Goal: Task Accomplishment & Management: Complete application form

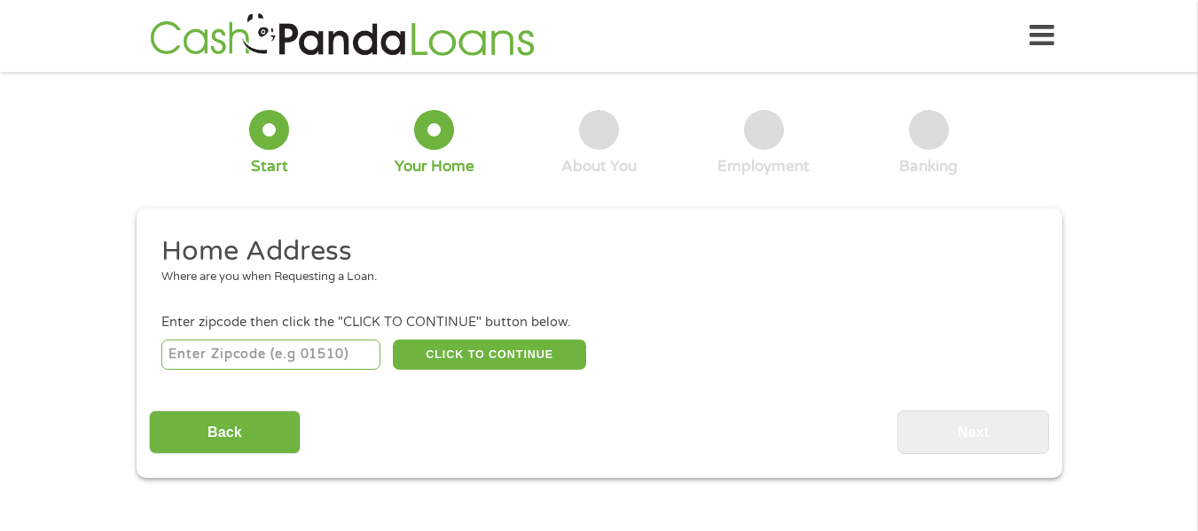
click at [178, 351] on input "number" at bounding box center [270, 355] width 219 height 30
type input "35125"
click at [475, 353] on button "CLICK TO CONTINUE" at bounding box center [489, 355] width 193 height 30
type input "35125"
type input "[GEOGRAPHIC_DATA]"
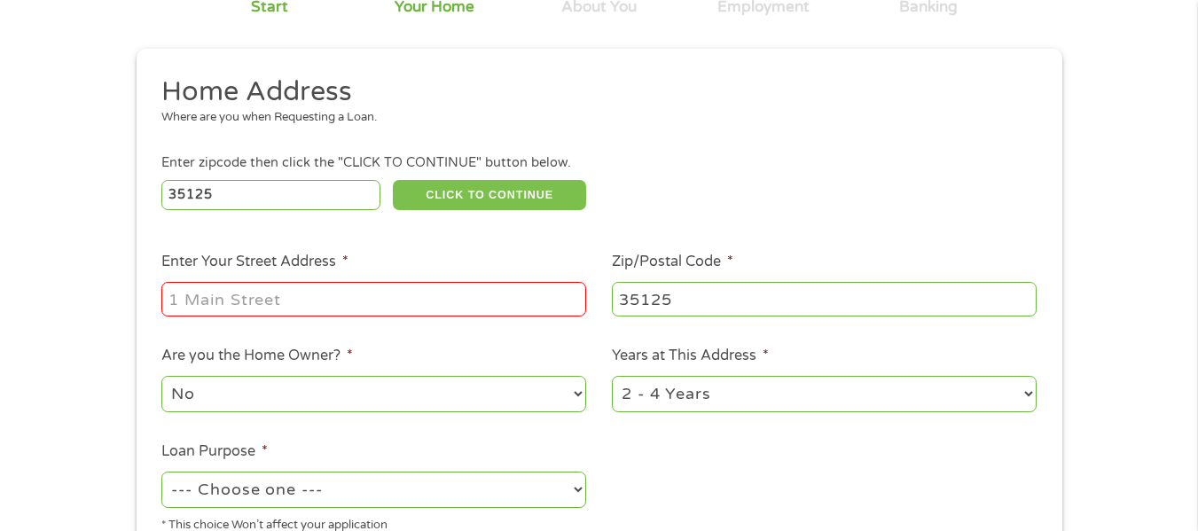
scroll to position [177, 0]
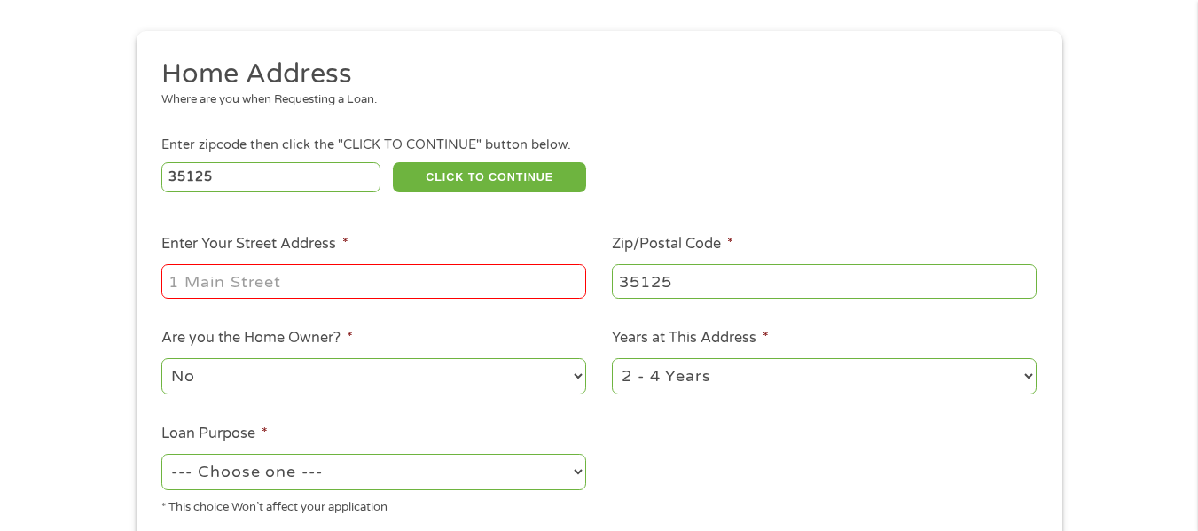
click at [182, 279] on input "Enter Your Street Address *" at bounding box center [373, 281] width 425 height 34
type input "402 30th SN"
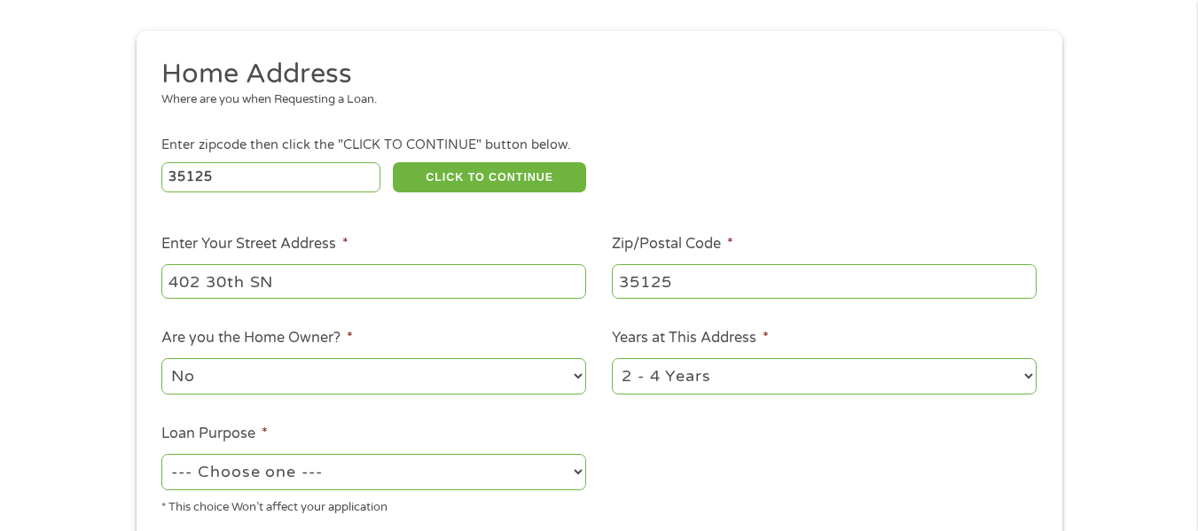
click at [205, 376] on select "No Yes" at bounding box center [373, 376] width 425 height 36
select select "yes"
click at [161, 358] on select "No Yes" at bounding box center [373, 376] width 425 height 36
click at [662, 372] on select "1 Year or less 1 - 2 Years 2 - 4 Years Over 4 Years" at bounding box center [824, 376] width 425 height 36
select select "24months"
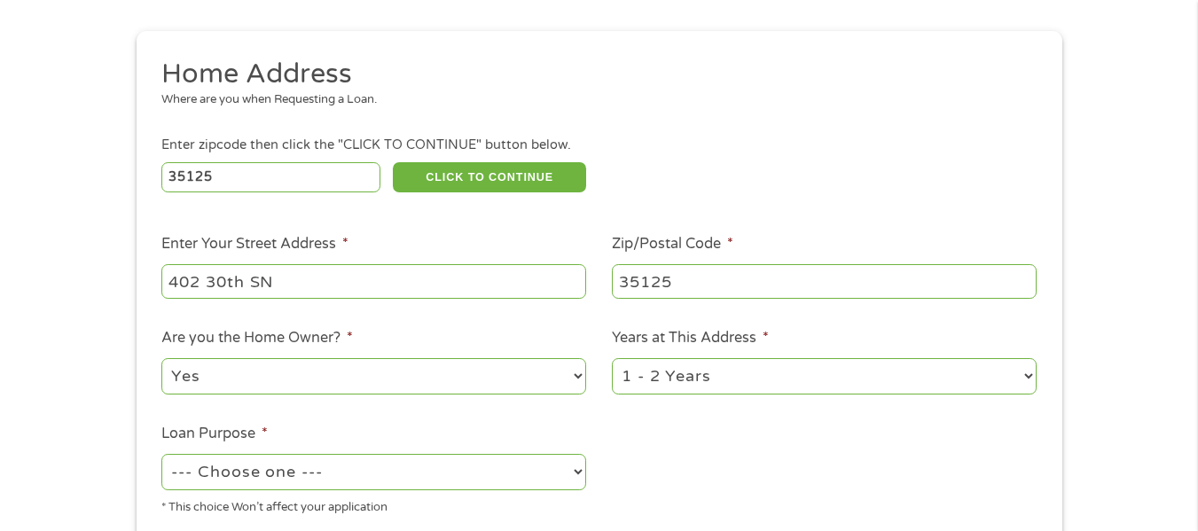
click at [612, 358] on select "1 Year or less 1 - 2 Years 2 - 4 Years Over 4 Years" at bounding box center [824, 376] width 425 height 36
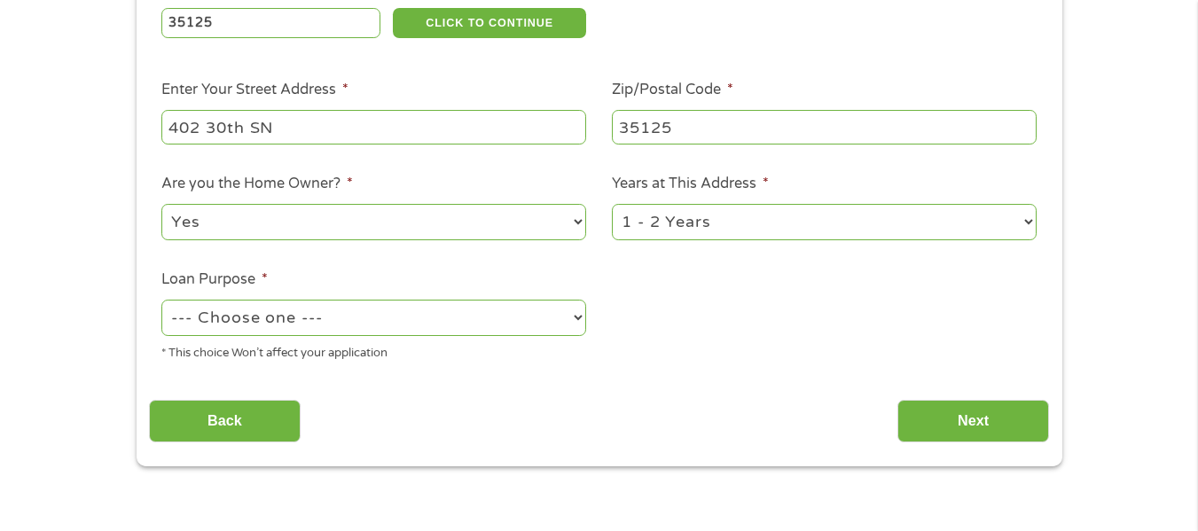
scroll to position [355, 0]
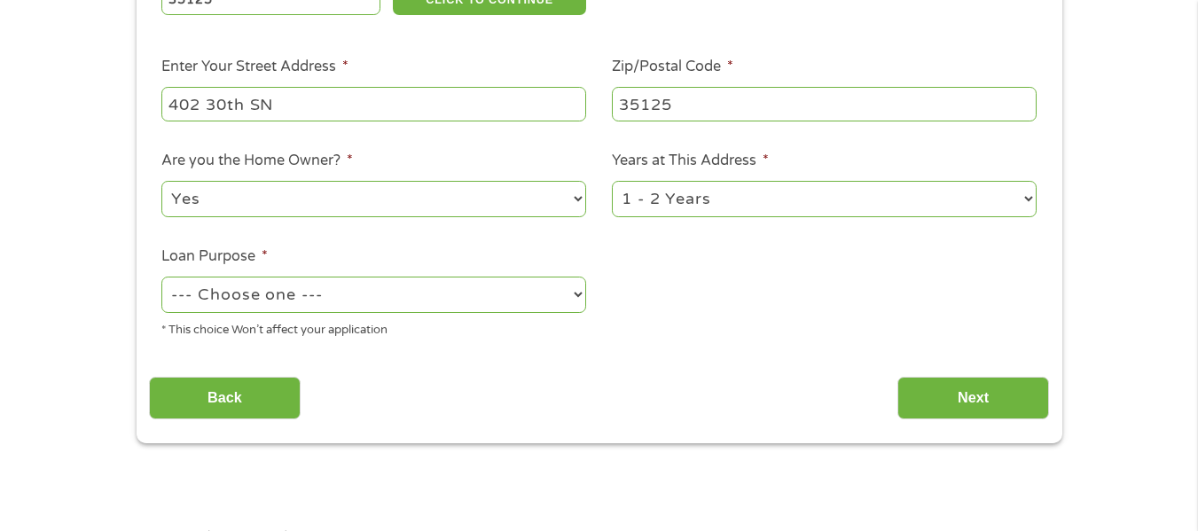
click at [519, 303] on select "--- Choose one --- Pay Bills Debt Consolidation Home Improvement Major Purchase…" at bounding box center [373, 295] width 425 height 36
select select "medicalexpenses"
click at [161, 277] on select "--- Choose one --- Pay Bills Debt Consolidation Home Improvement Major Purchase…" at bounding box center [373, 295] width 425 height 36
click at [960, 396] on input "Next" at bounding box center [974, 398] width 152 height 43
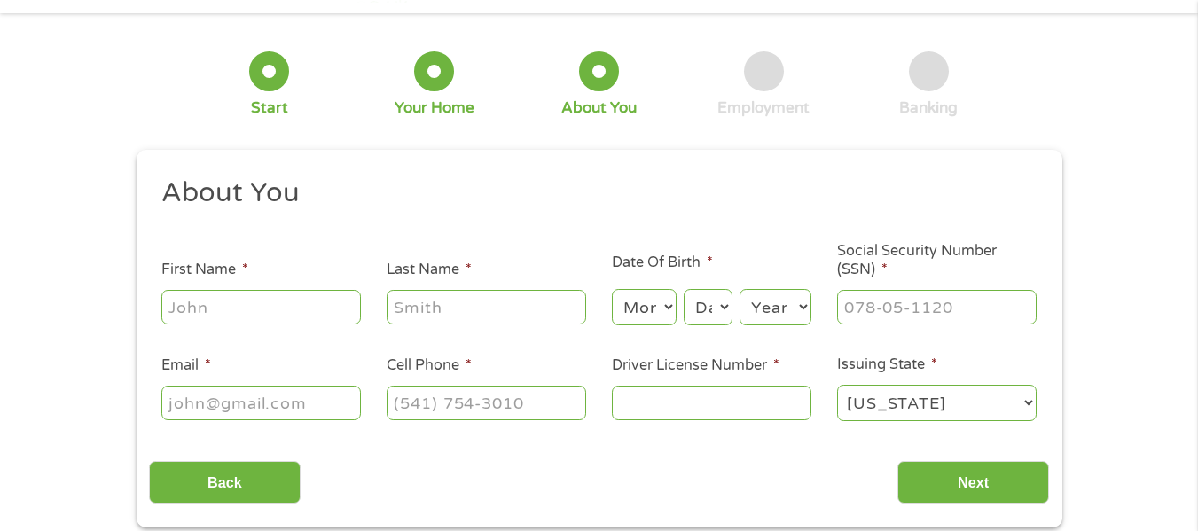
scroll to position [89, 0]
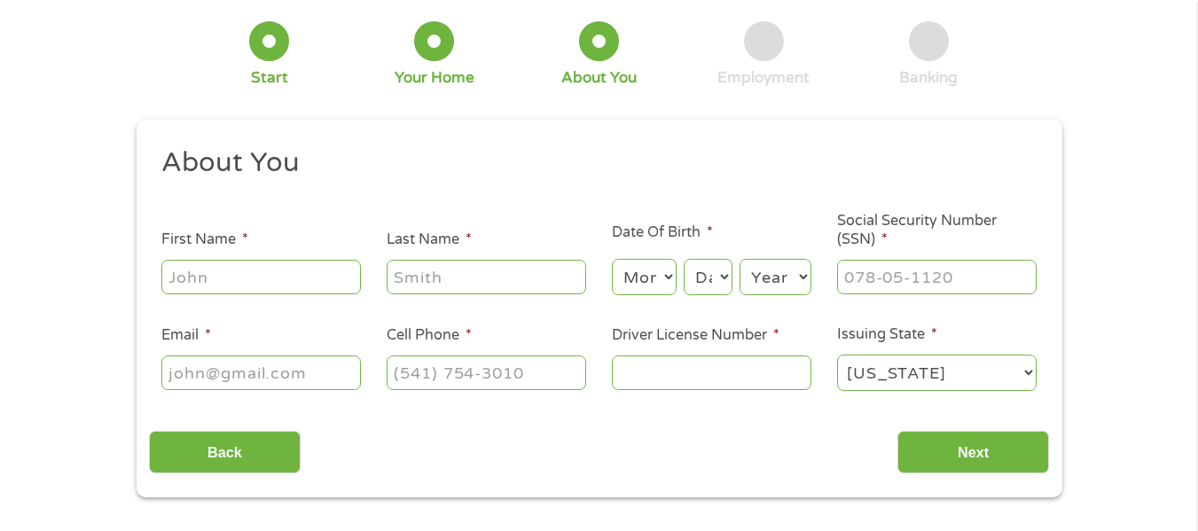
click at [177, 277] on input "First Name *" at bounding box center [261, 277] width 200 height 34
click at [192, 113] on div "1 Start 2 Your Home 3 About You 4 Employment 5 Banking 6" at bounding box center [600, 54] width 926 height 117
click at [182, 277] on input "l" at bounding box center [261, 277] width 200 height 34
type input "[PERSON_NAME]"
type input "noone"
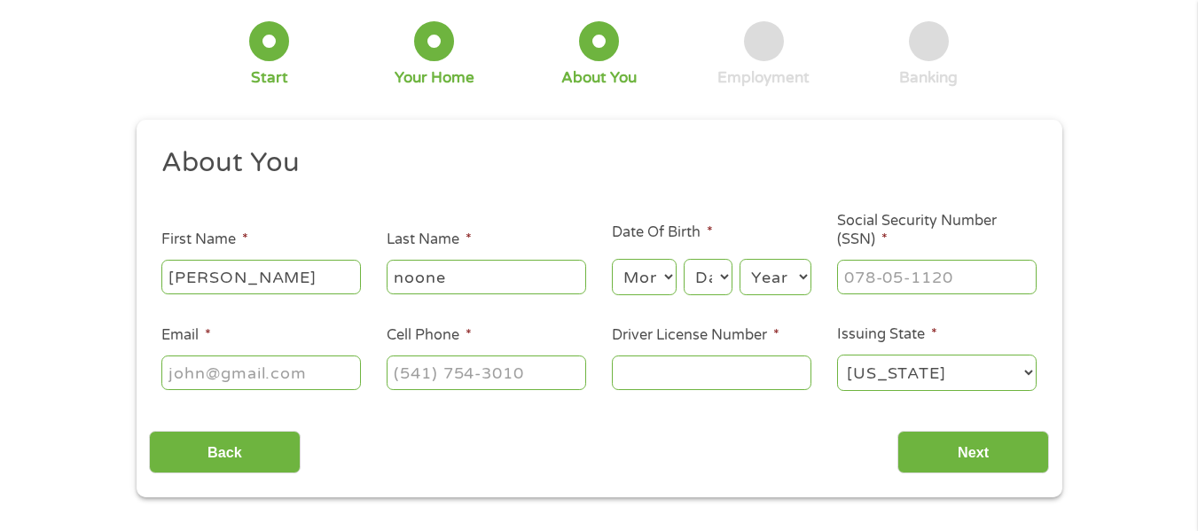
click at [672, 280] on select "Month 1 2 3 4 5 6 7 8 9 10 11 12" at bounding box center [644, 277] width 65 height 36
select select "4"
click at [612, 259] on select "Month 1 2 3 4 5 6 7 8 9 10 11 12" at bounding box center [644, 277] width 65 height 36
click at [723, 281] on select "Day 1 2 3 4 5 6 7 8 9 10 11 12 13 14 15 16 17 18 19 20 21 22 23 24 25 26 27 28 …" at bounding box center [708, 277] width 48 height 36
select select "20"
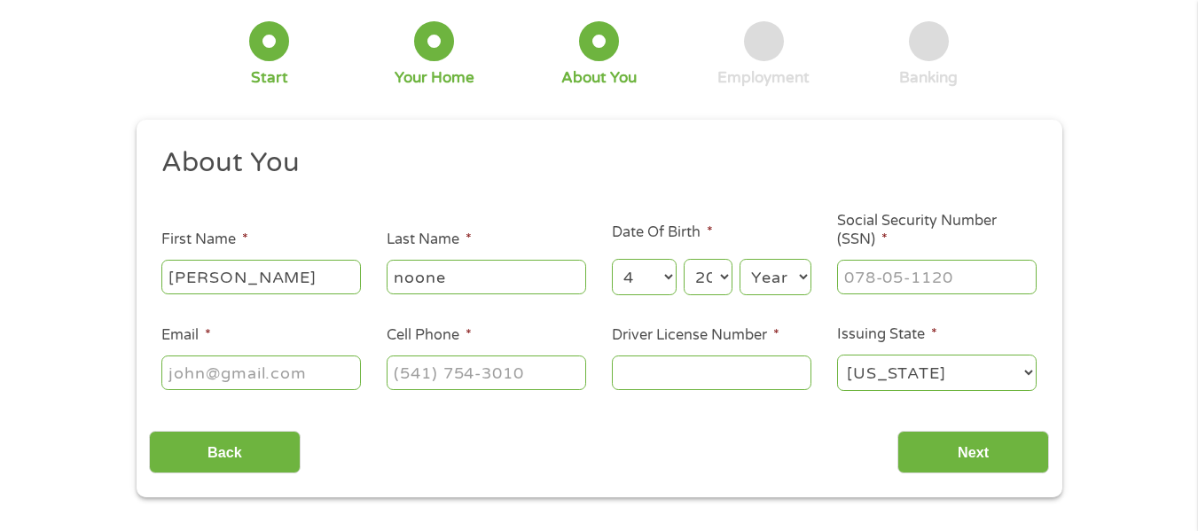
click at [684, 259] on select "Day 1 2 3 4 5 6 7 8 9 10 11 12 13 14 15 16 17 18 19 20 21 22 23 24 25 26 27 28 …" at bounding box center [708, 277] width 48 height 36
click at [766, 272] on select "Year [DATE] 2006 2005 2004 2003 2002 2001 2000 1999 1998 1997 1996 1995 1994 19…" at bounding box center [776, 277] width 72 height 36
select select "1957"
click at [740, 259] on select "Year [DATE] 2006 2005 2004 2003 2002 2001 2000 1999 1998 1997 1996 1995 1994 19…" at bounding box center [776, 277] width 72 height 36
click at [856, 279] on input "___-__-____" at bounding box center [937, 277] width 200 height 34
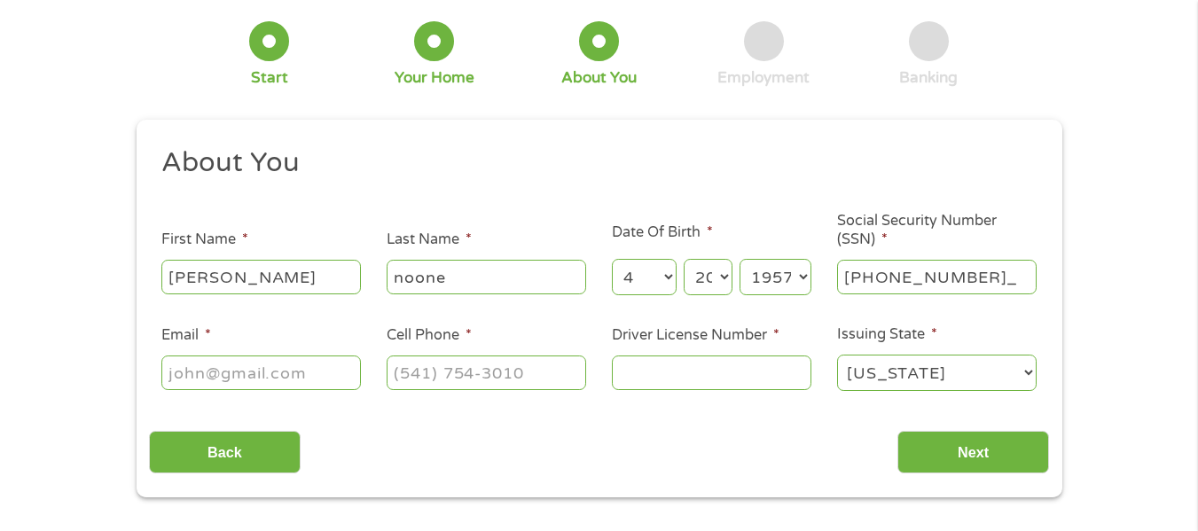
type input "214-70-0338"
click at [168, 375] on input "Email *" at bounding box center [261, 373] width 200 height 34
type input "[EMAIL_ADDRESS][DOMAIN_NAME]"
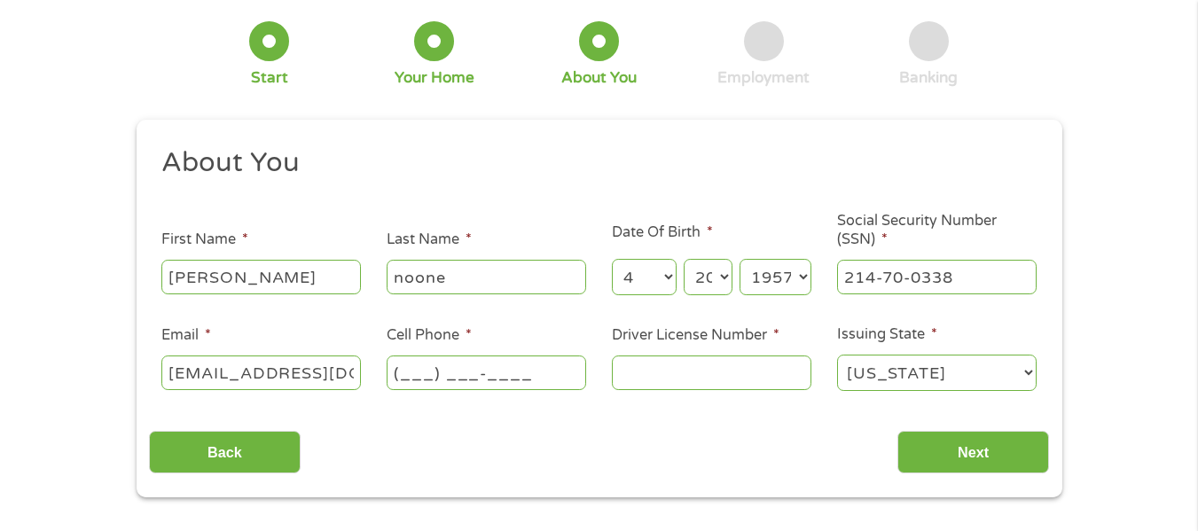
click at [408, 378] on input "(___) ___-____" at bounding box center [487, 373] width 200 height 34
type input "[PHONE_NUMBER]"
click at [628, 372] on input "Driver License Number *" at bounding box center [712, 373] width 200 height 34
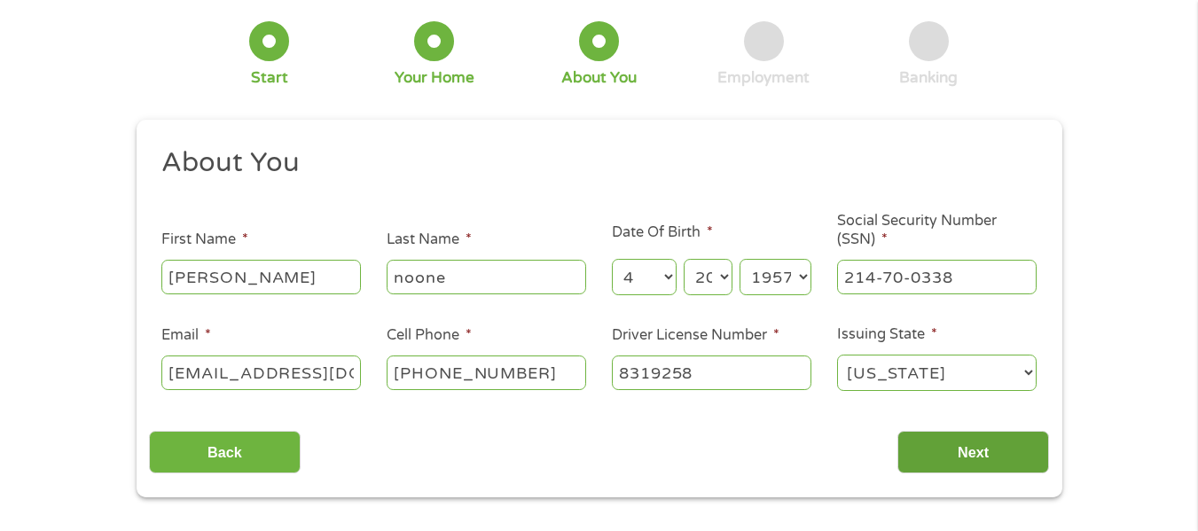
type input "8319258"
click at [991, 457] on input "Next" at bounding box center [974, 452] width 152 height 43
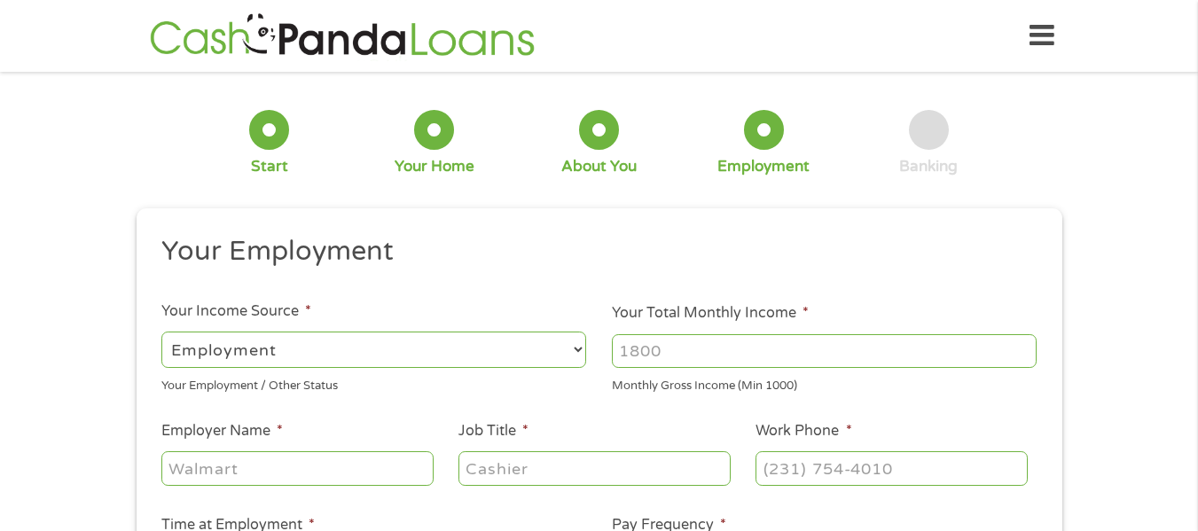
click at [572, 350] on select "--- Choose one --- Employment [DEMOGRAPHIC_DATA] Benefits" at bounding box center [373, 350] width 425 height 36
click at [161, 332] on select "--- Choose one --- Employment [DEMOGRAPHIC_DATA] Benefits" at bounding box center [373, 350] width 425 height 36
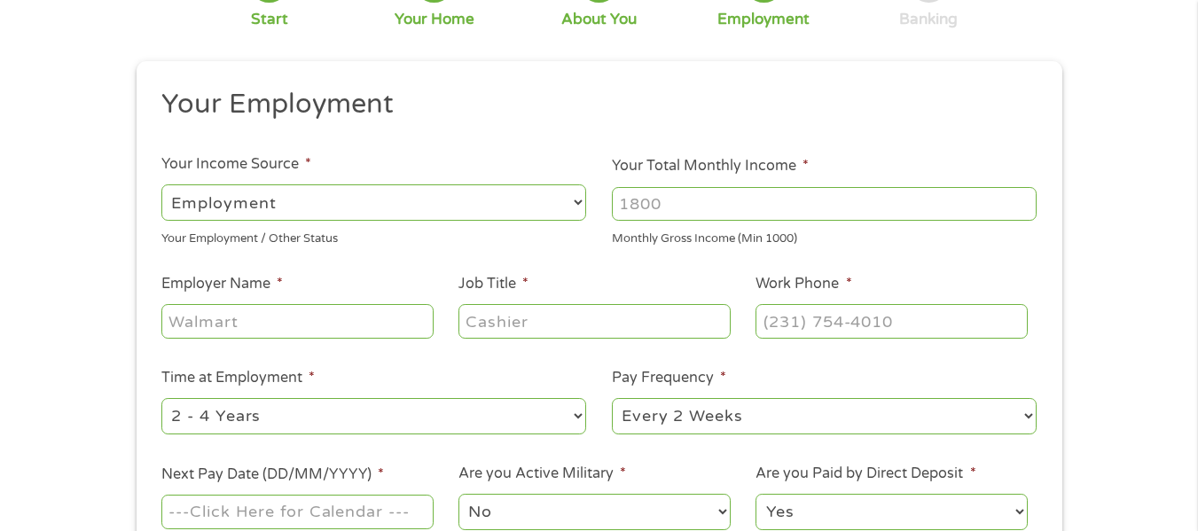
scroll to position [177, 0]
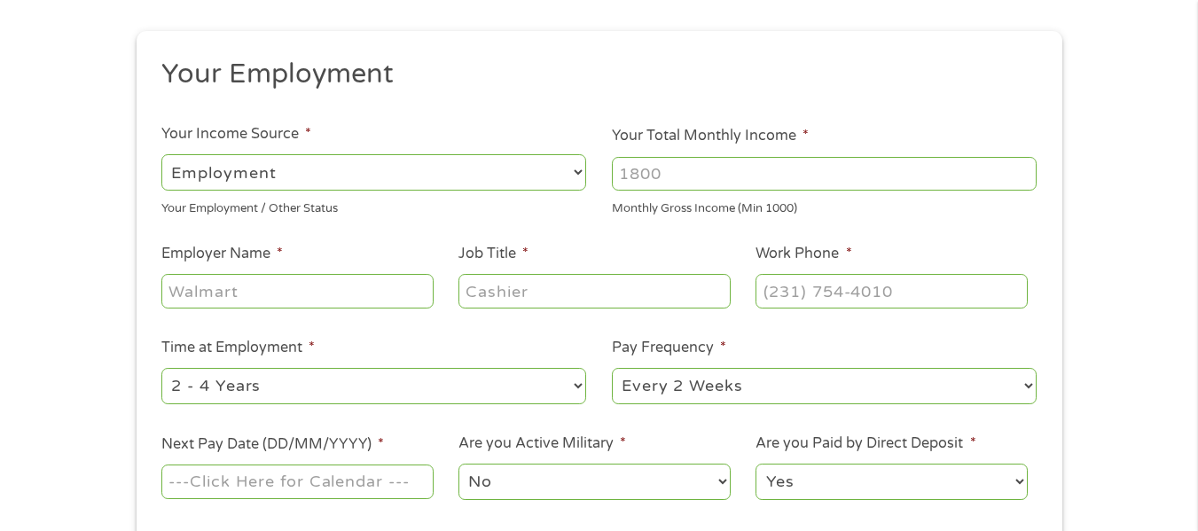
click at [272, 373] on select "--- Choose one --- 1 Year or less 1 - 2 Years 2 - 4 Years Over 4 Years" at bounding box center [373, 386] width 425 height 36
select select "60months"
click at [161, 368] on select "--- Choose one --- 1 Year or less 1 - 2 Years 2 - 4 Years Over 4 Years" at bounding box center [373, 386] width 425 height 36
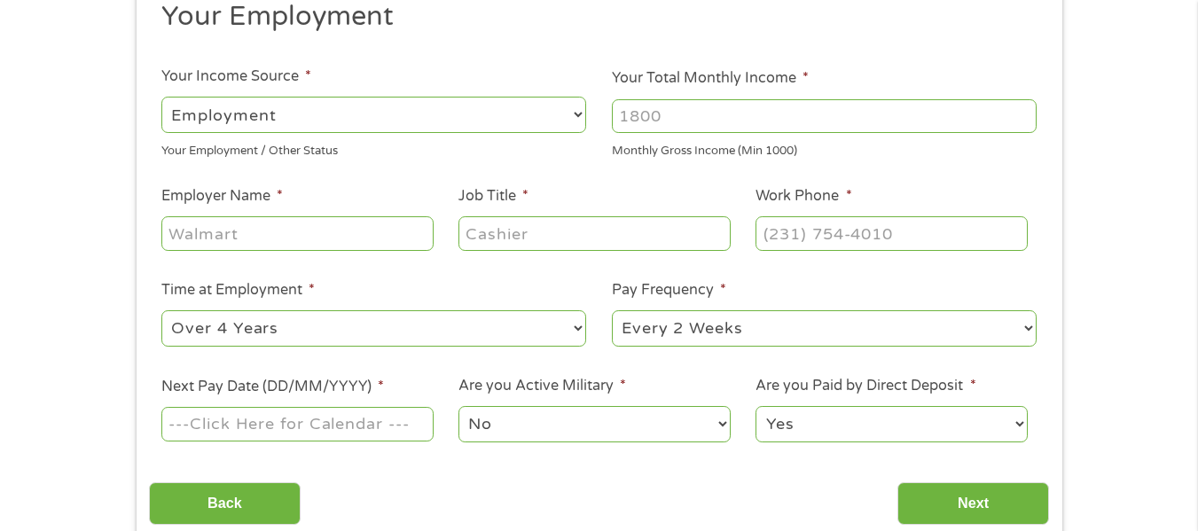
scroll to position [266, 0]
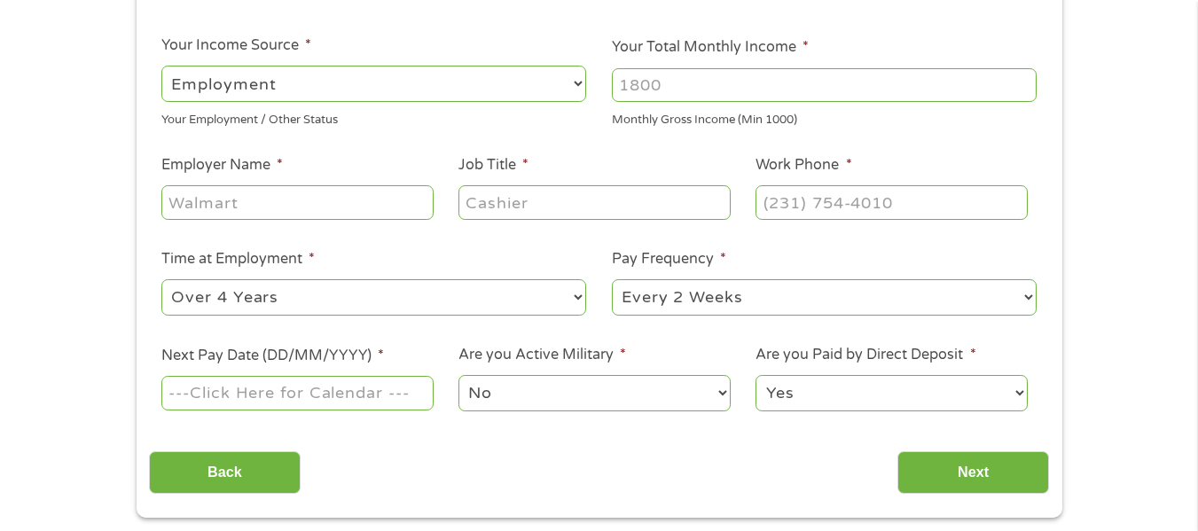
click at [418, 406] on input "Next Pay Date (DD/MM/YYYY) *" at bounding box center [296, 393] width 271 height 34
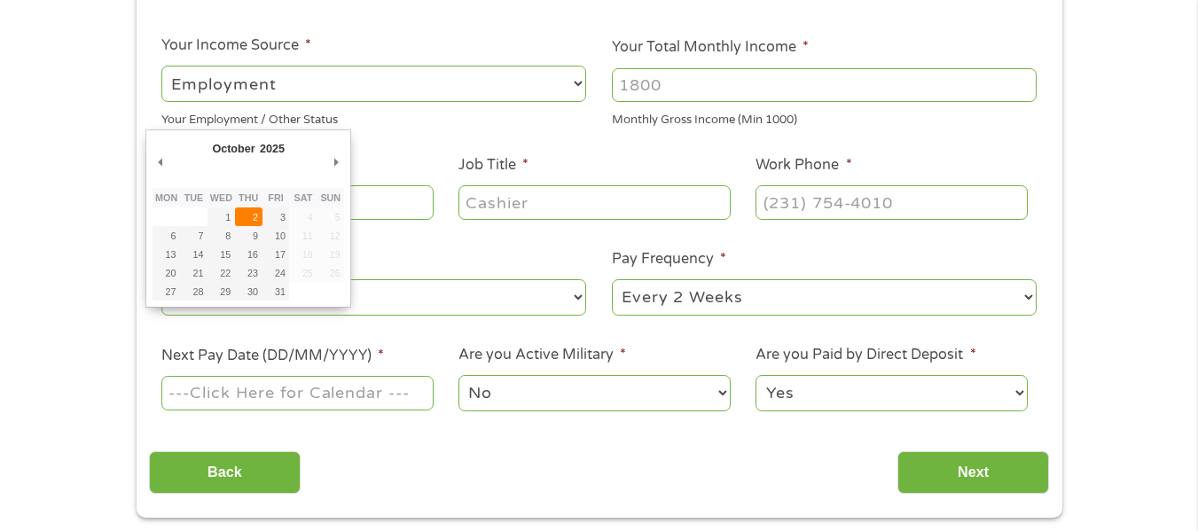
type input "[DATE]"
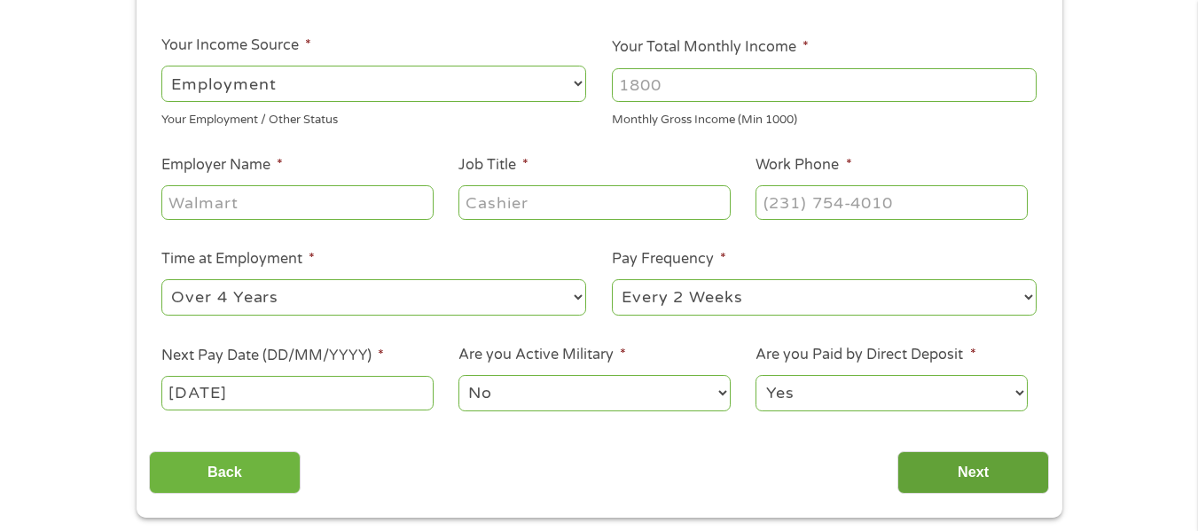
click at [971, 475] on input "Next" at bounding box center [974, 473] width 152 height 43
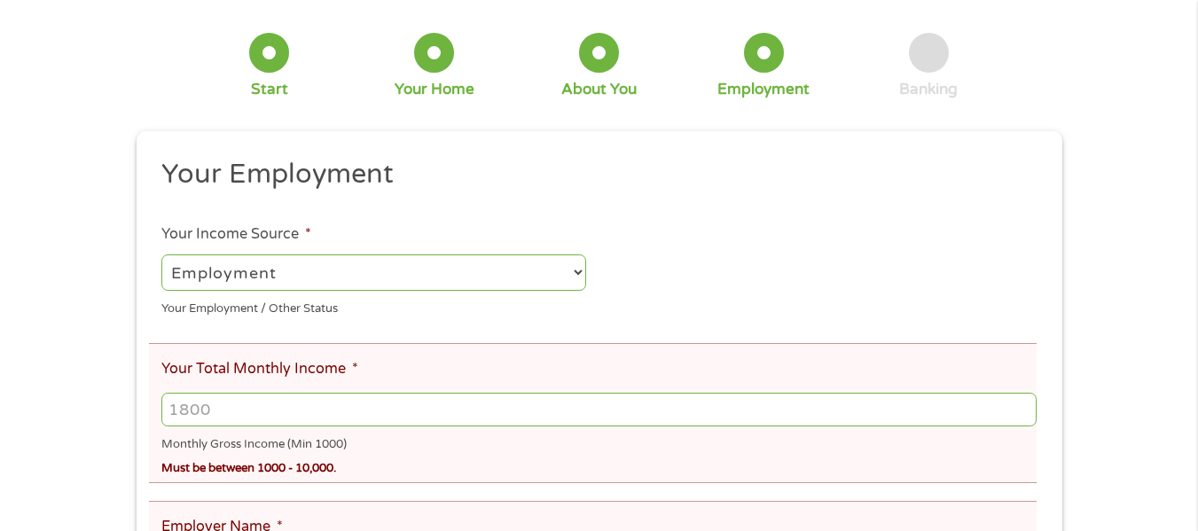
scroll to position [177, 0]
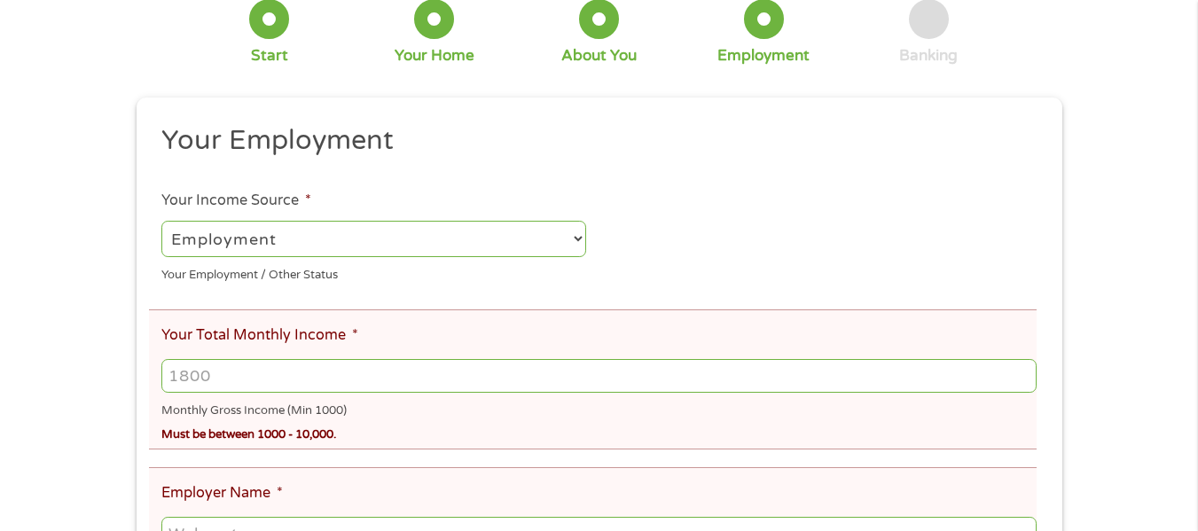
click at [221, 375] on input "Your Total Monthly Income *" at bounding box center [598, 376] width 875 height 34
click at [231, 373] on input "Your Total Monthly Income *" at bounding box center [598, 376] width 875 height 34
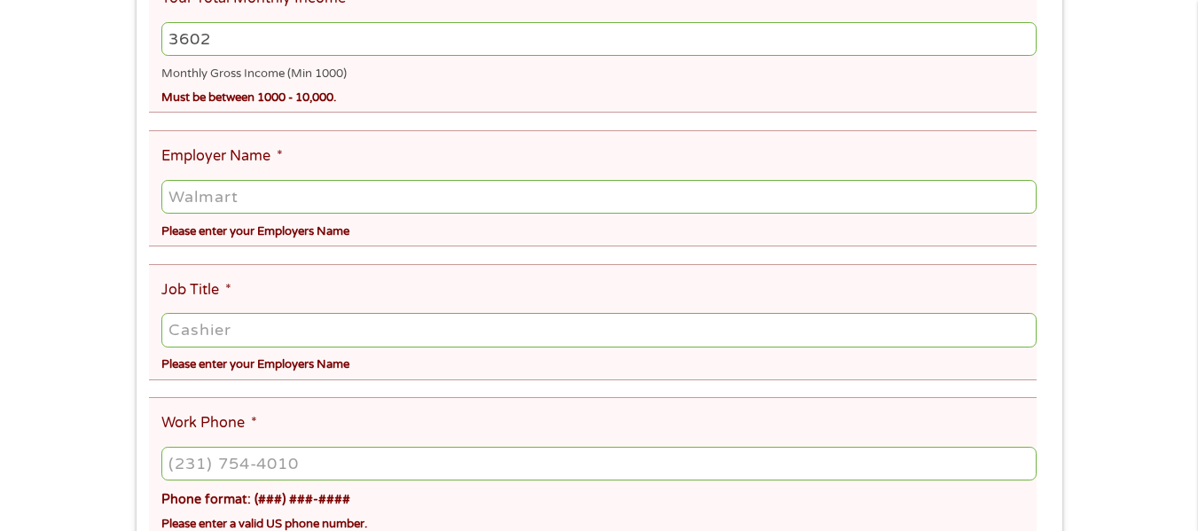
scroll to position [532, 0]
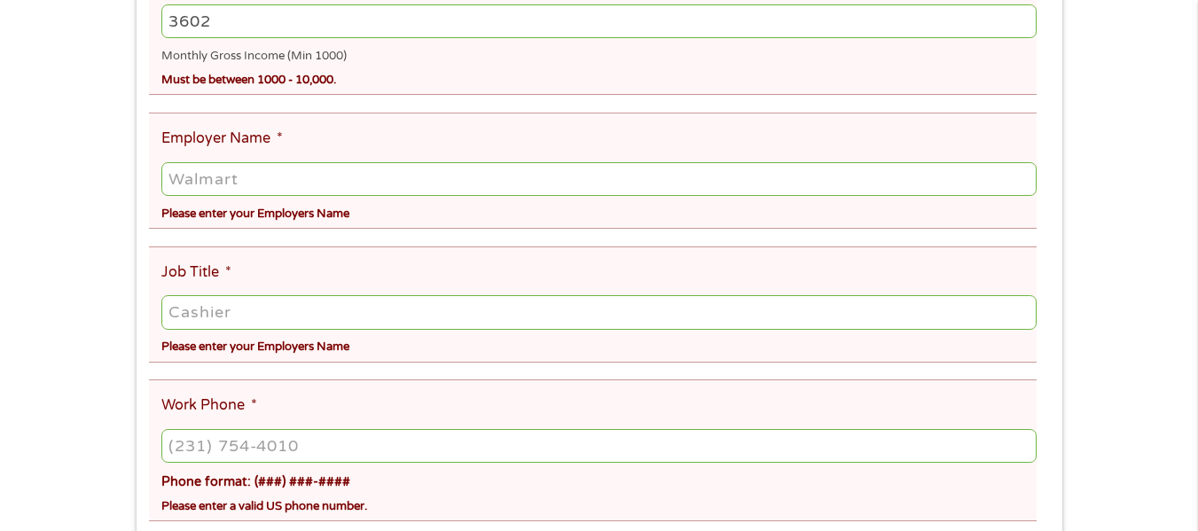
type input "3602"
click at [174, 446] on input "(___) ___-____" at bounding box center [598, 446] width 875 height 34
type input "[PHONE_NUMBER]"
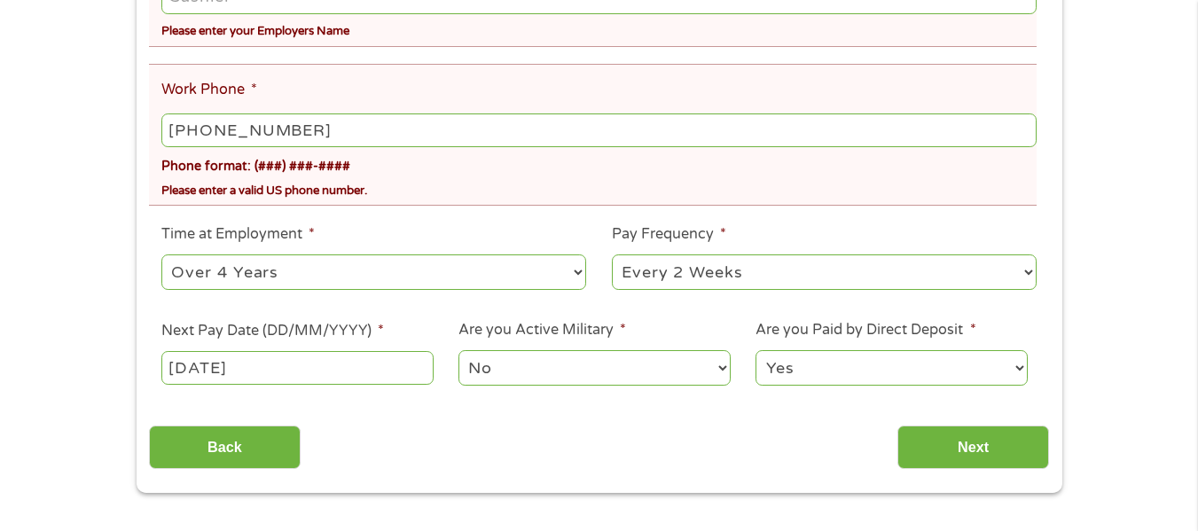
scroll to position [887, 0]
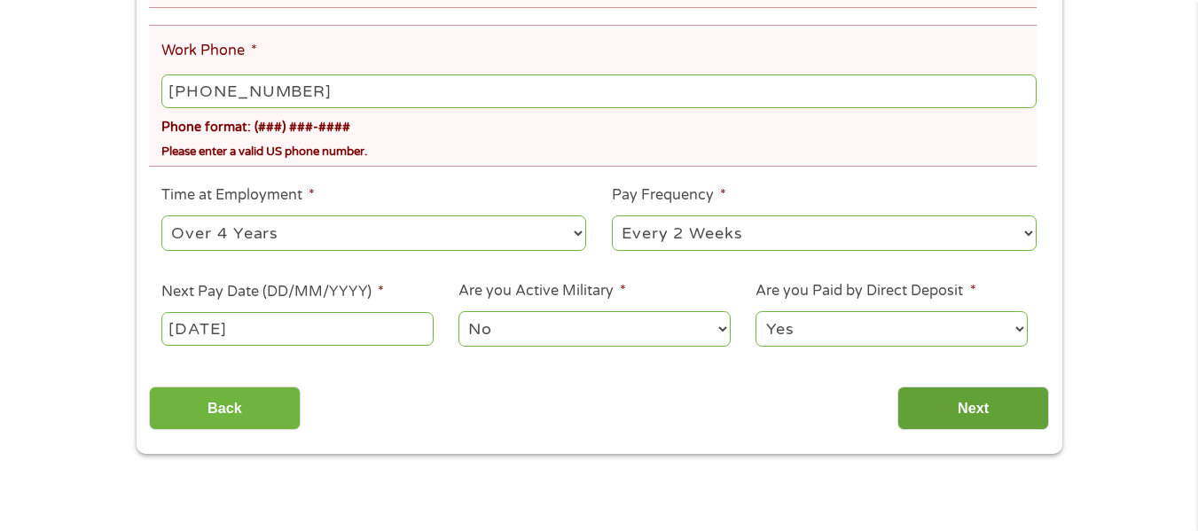
click at [968, 413] on input "Next" at bounding box center [974, 408] width 152 height 43
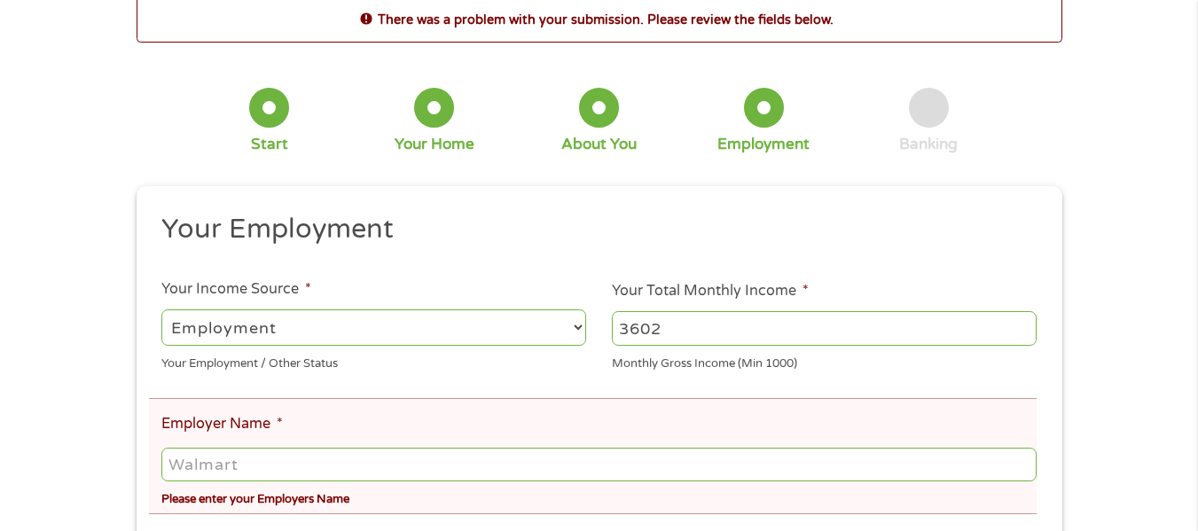
scroll to position [177, 0]
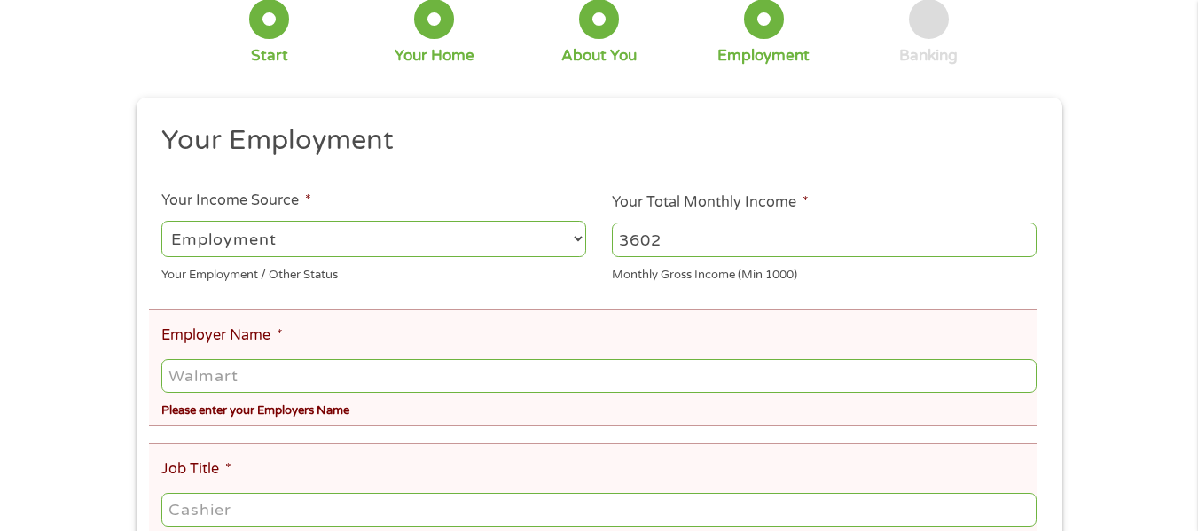
click at [197, 373] on input "Employer Name *" at bounding box center [598, 376] width 875 height 34
type input "walmart"
click at [691, 240] on input "3602" at bounding box center [824, 240] width 425 height 34
click at [1023, 237] on input "3603" at bounding box center [824, 240] width 425 height 34
type input "3"
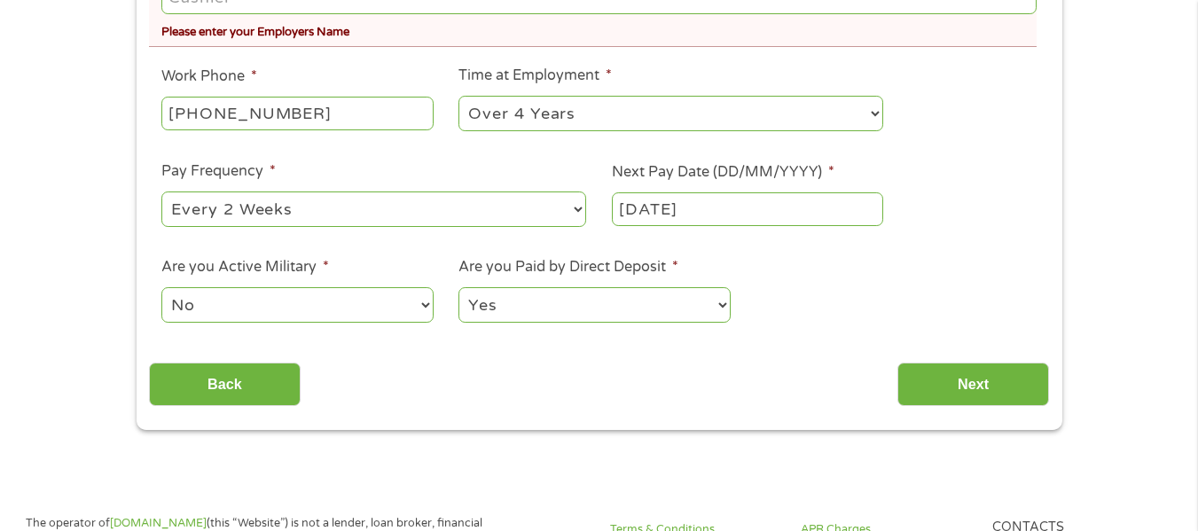
scroll to position [710, 0]
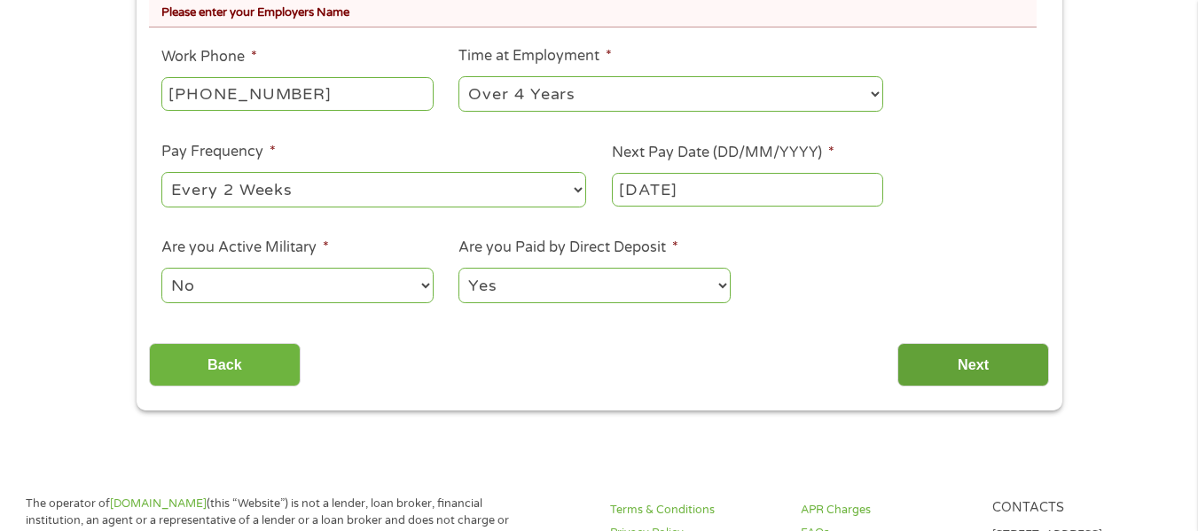
type input "2000"
click at [985, 373] on input "Next" at bounding box center [974, 364] width 152 height 43
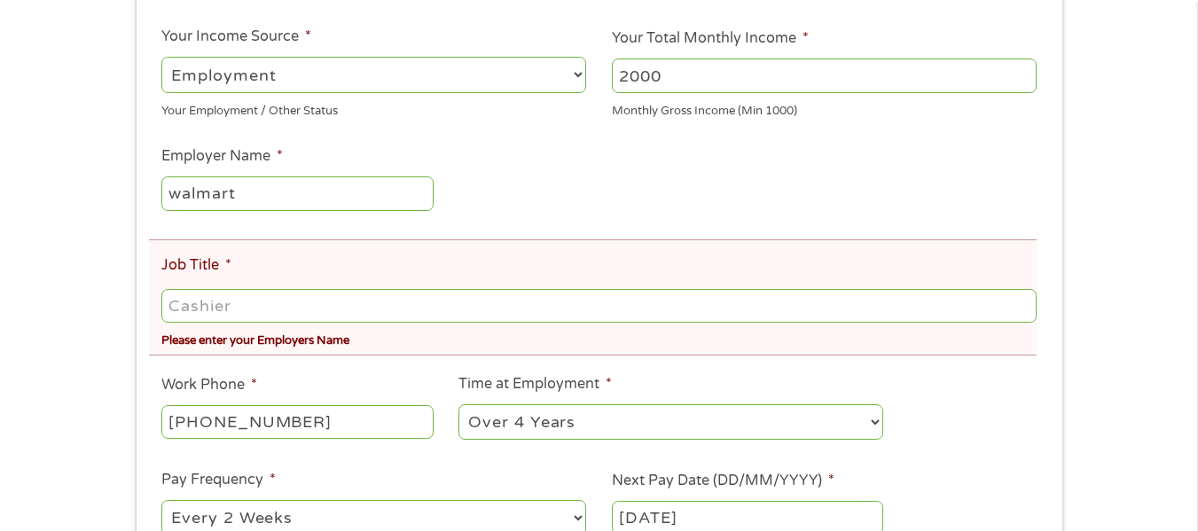
scroll to position [355, 0]
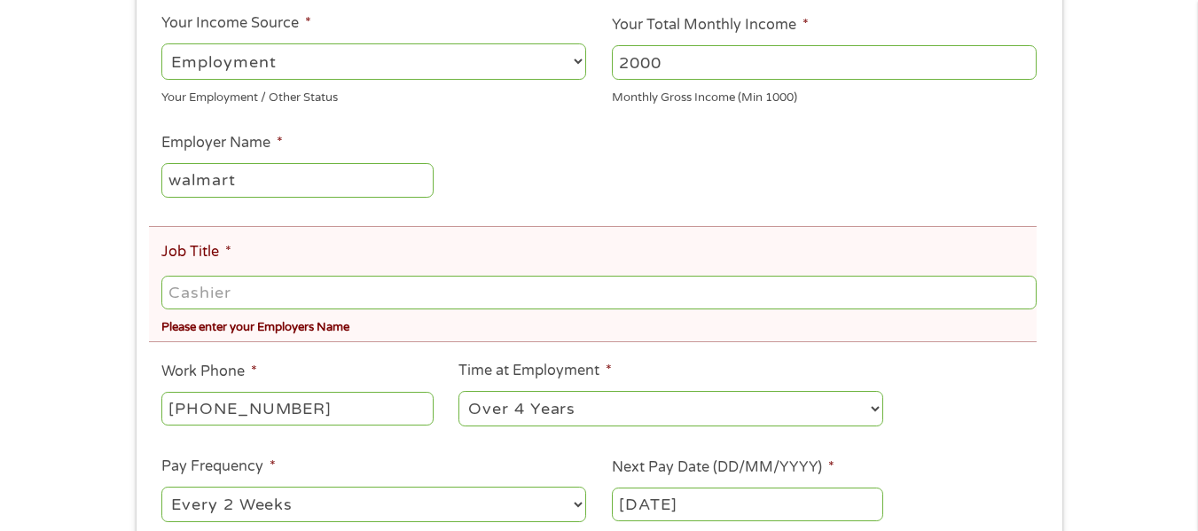
click at [165, 287] on input "Job Title *" at bounding box center [598, 293] width 875 height 34
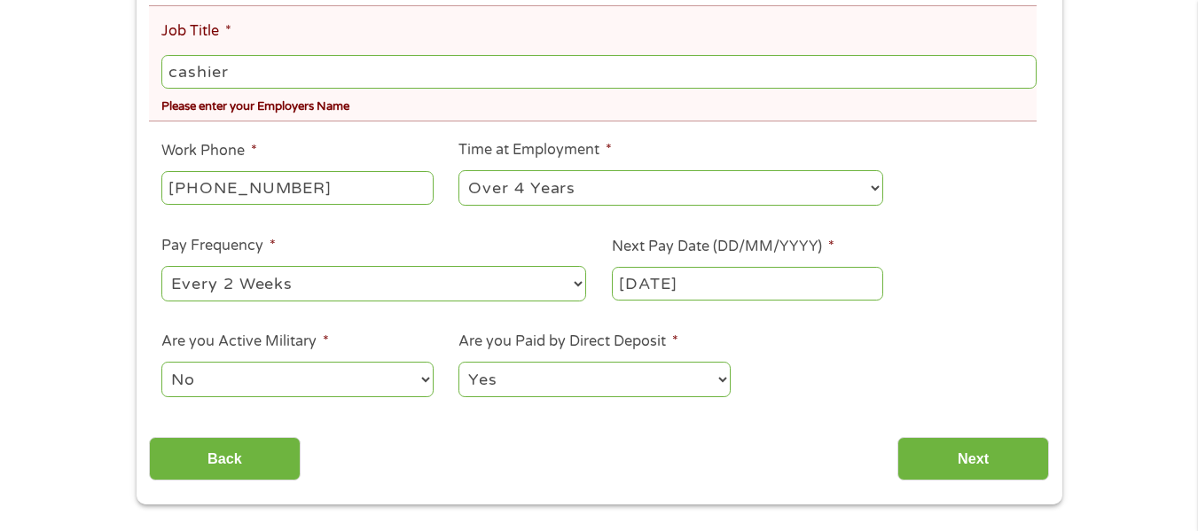
scroll to position [621, 0]
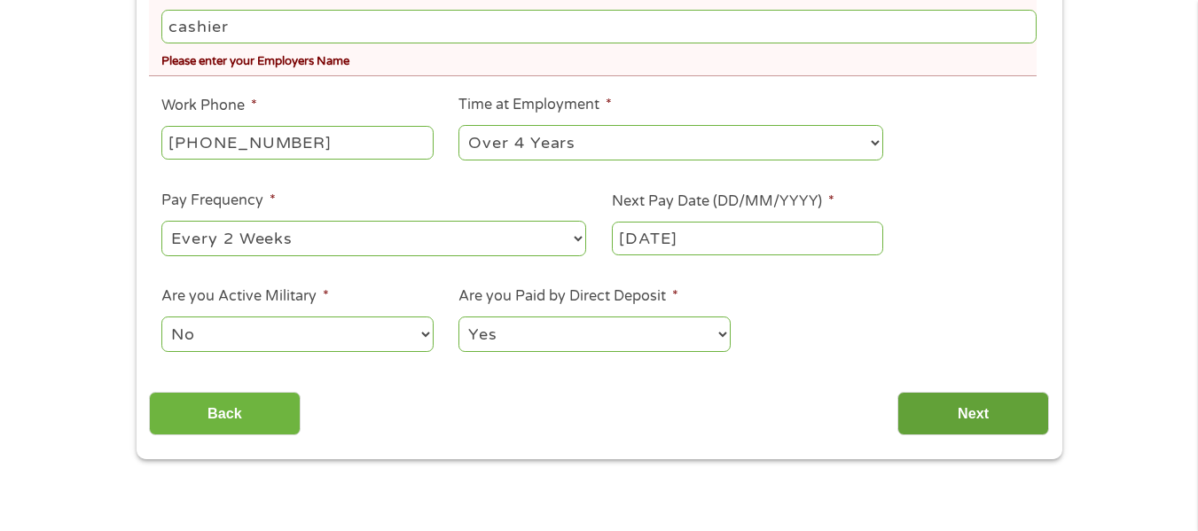
type input "cashier"
click at [971, 426] on input "Next" at bounding box center [974, 413] width 152 height 43
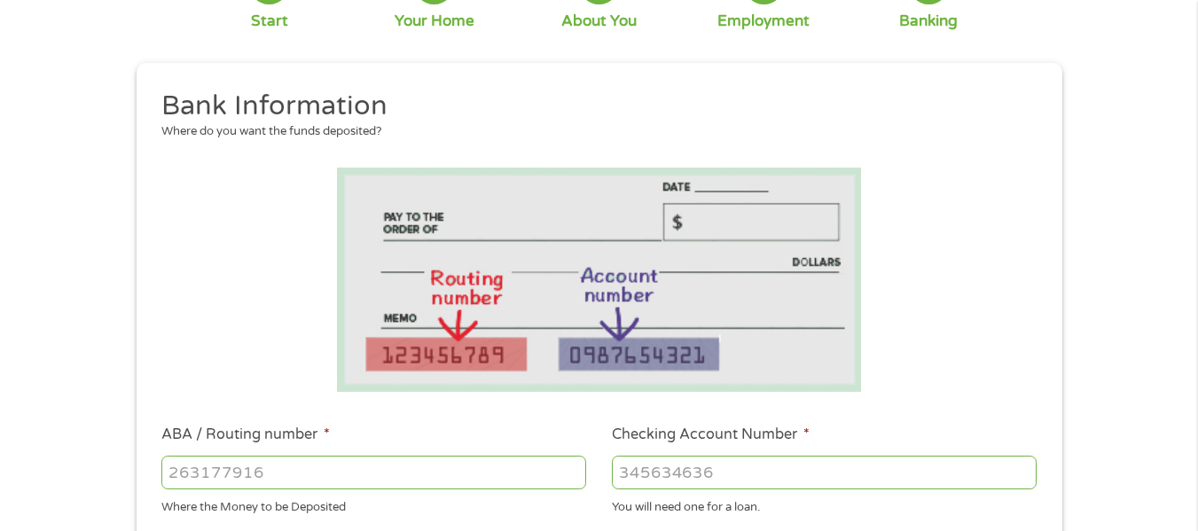
scroll to position [177, 0]
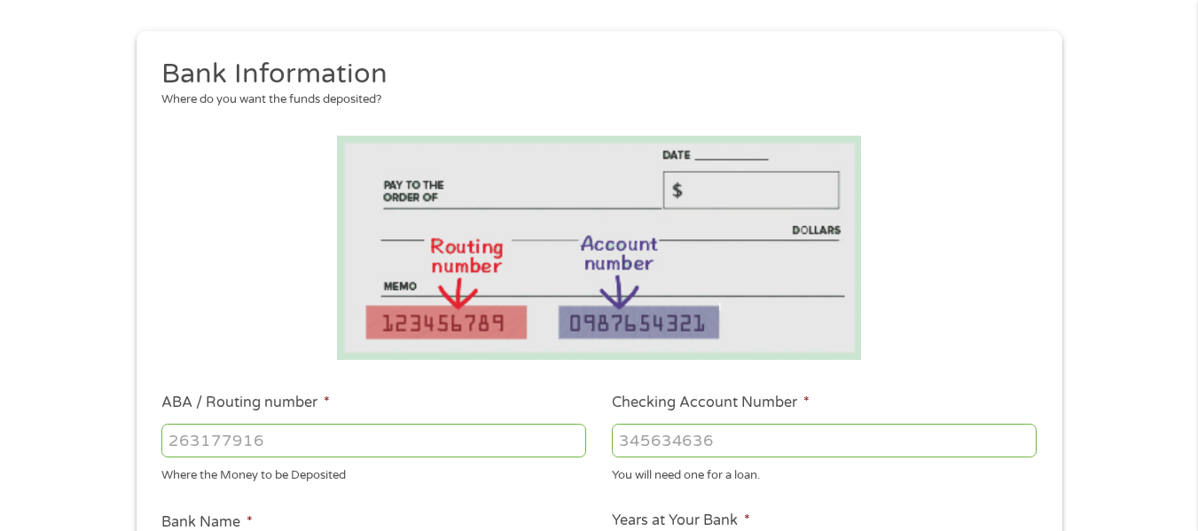
click at [172, 437] on input "ABA / Routing number *" at bounding box center [373, 441] width 425 height 34
type input "262083881"
type input "AMERICAS FIRST FEDERAL CREDIT UN"
type input "262083881"
click at [617, 439] on input "Checking Account Number *" at bounding box center [824, 441] width 425 height 34
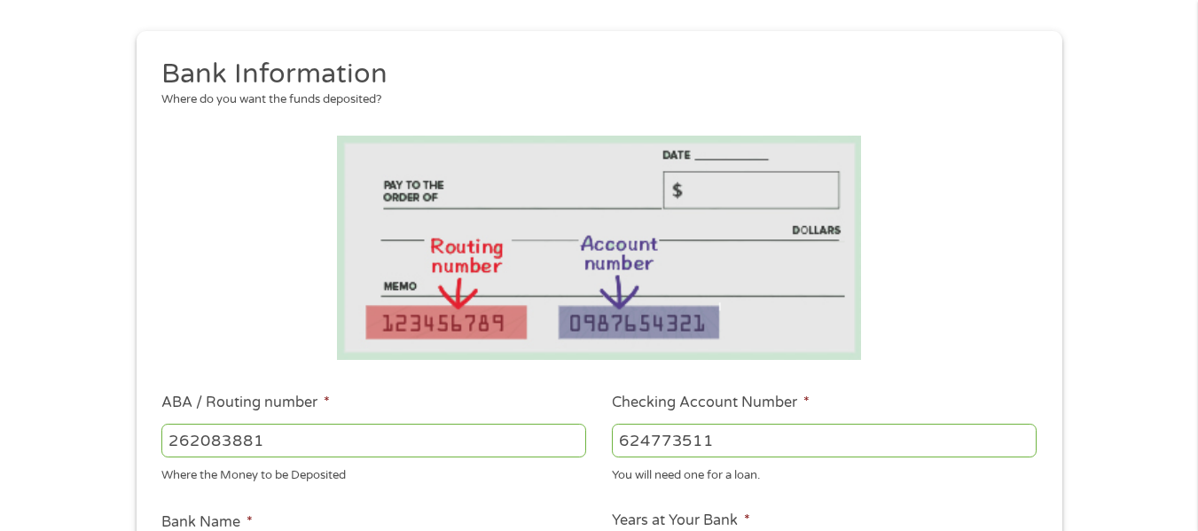
scroll to position [266, 0]
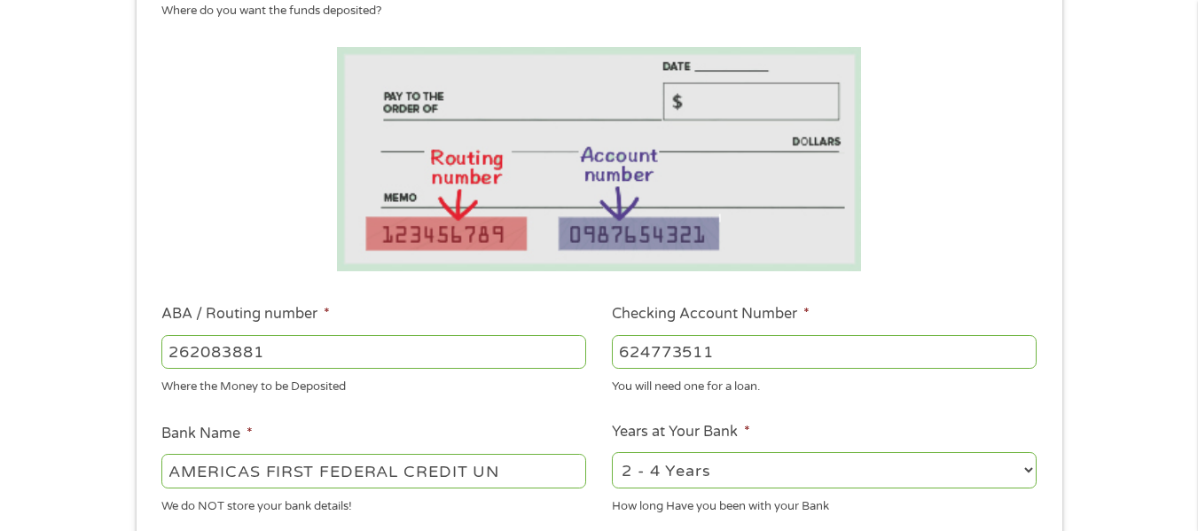
type input "624773511"
click at [1025, 471] on select "2 - 4 Years 6 - 12 Months 1 - 2 Years Over 4 Years" at bounding box center [824, 470] width 425 height 36
select select "60months"
click at [612, 452] on select "2 - 4 Years 6 - 12 Months 1 - 2 Years Over 4 Years" at bounding box center [824, 470] width 425 height 36
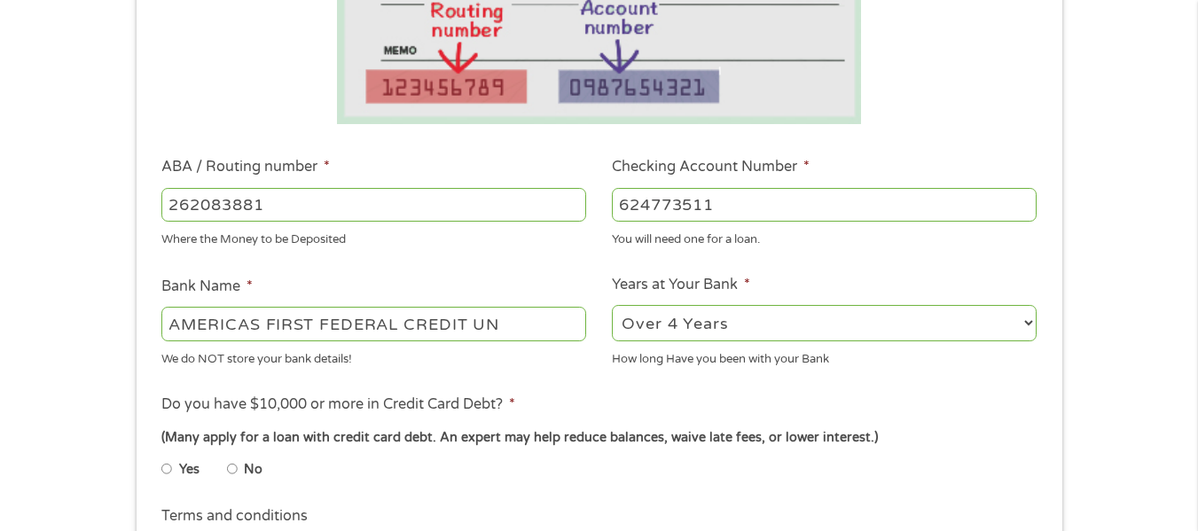
scroll to position [444, 0]
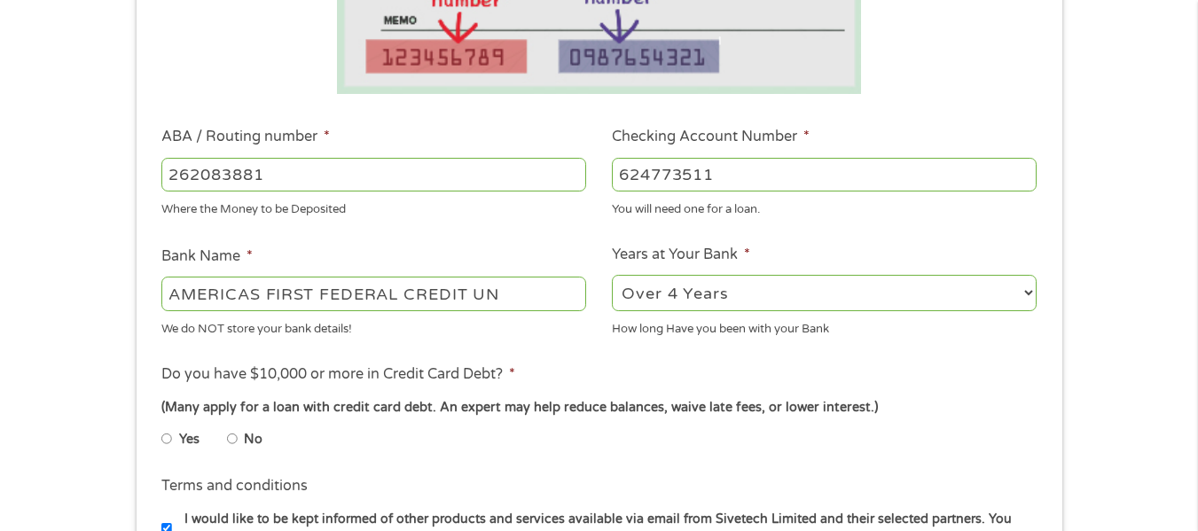
click at [236, 440] on input "No" at bounding box center [232, 439] width 11 height 28
radio input "true"
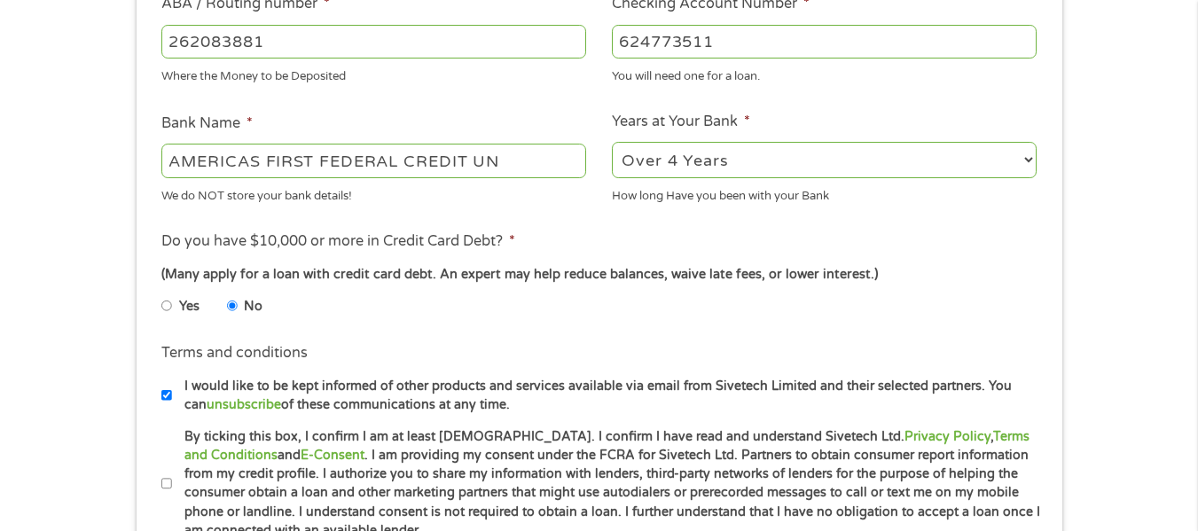
scroll to position [621, 0]
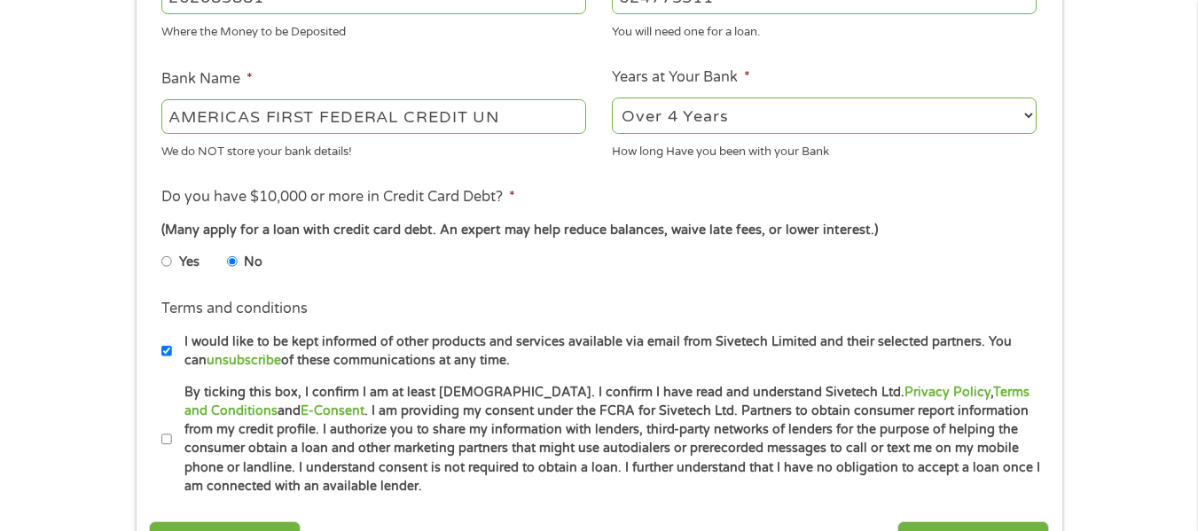
click at [165, 438] on input "By ticking this box, I confirm I am at least [DEMOGRAPHIC_DATA]. I confirm I ha…" at bounding box center [166, 440] width 11 height 28
checkbox input "true"
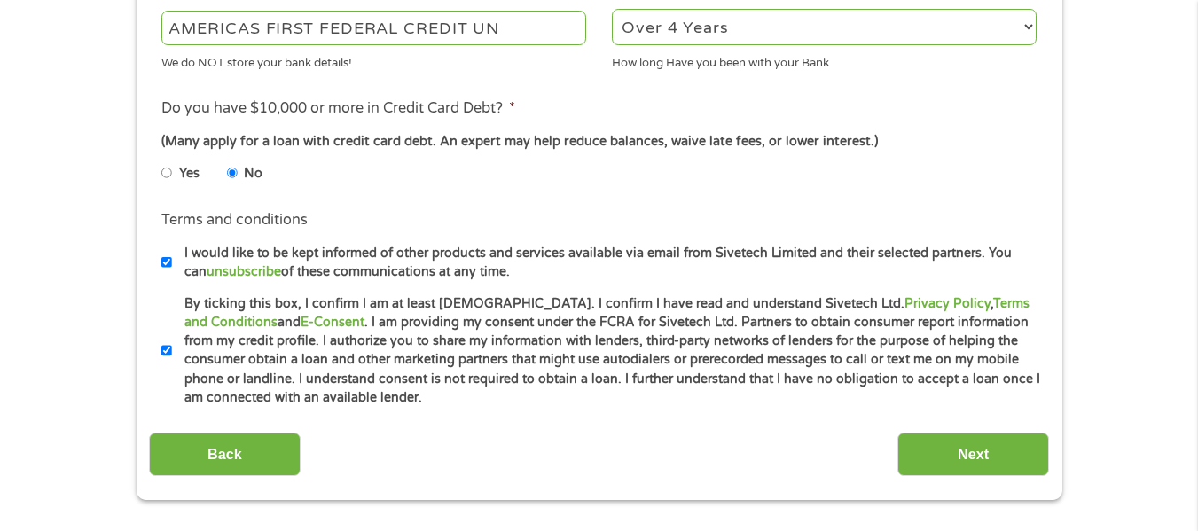
scroll to position [798, 0]
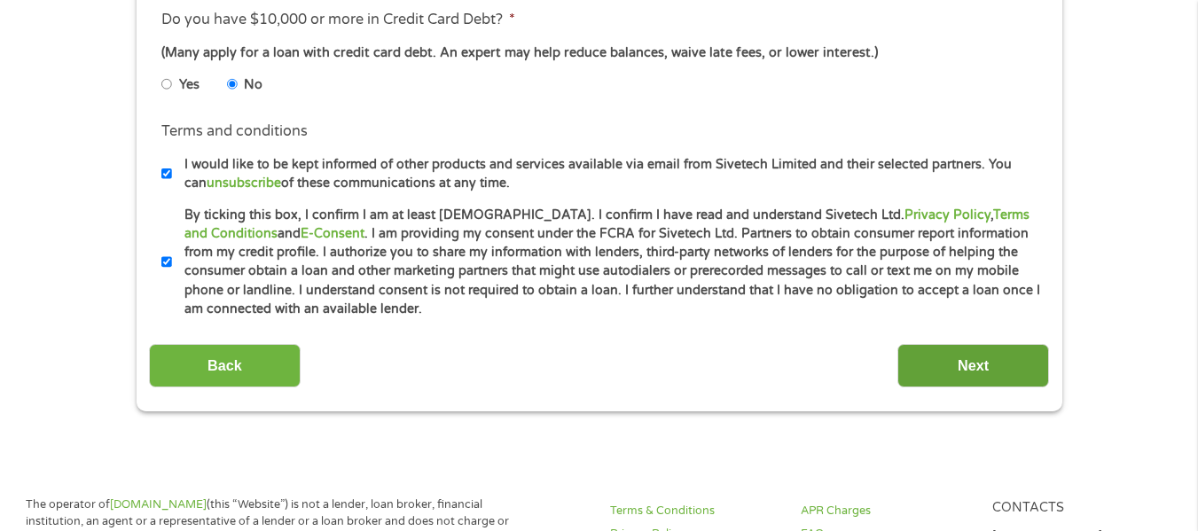
click at [978, 372] on input "Next" at bounding box center [974, 365] width 152 height 43
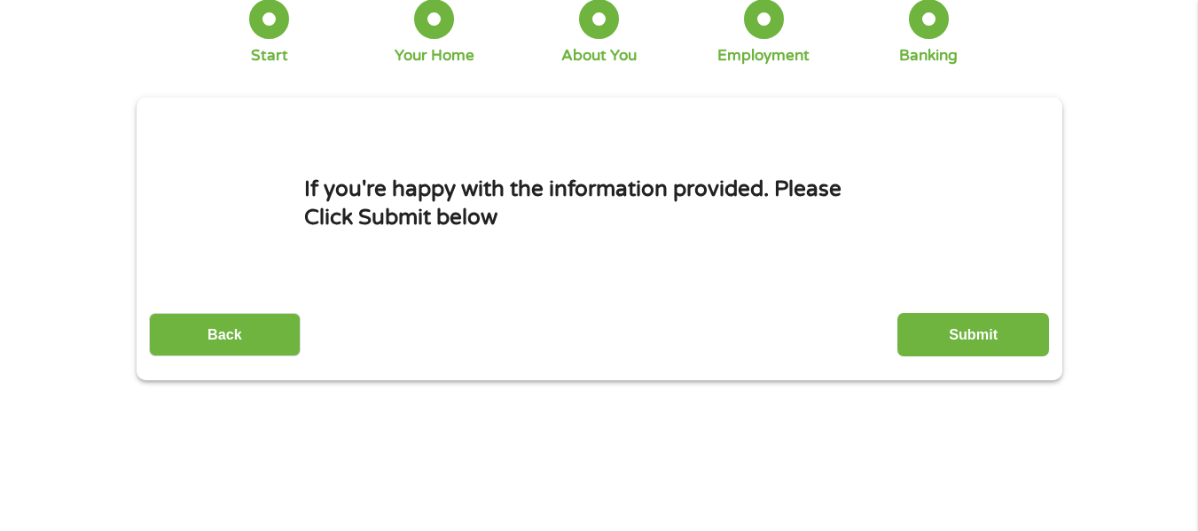
scroll to position [0, 0]
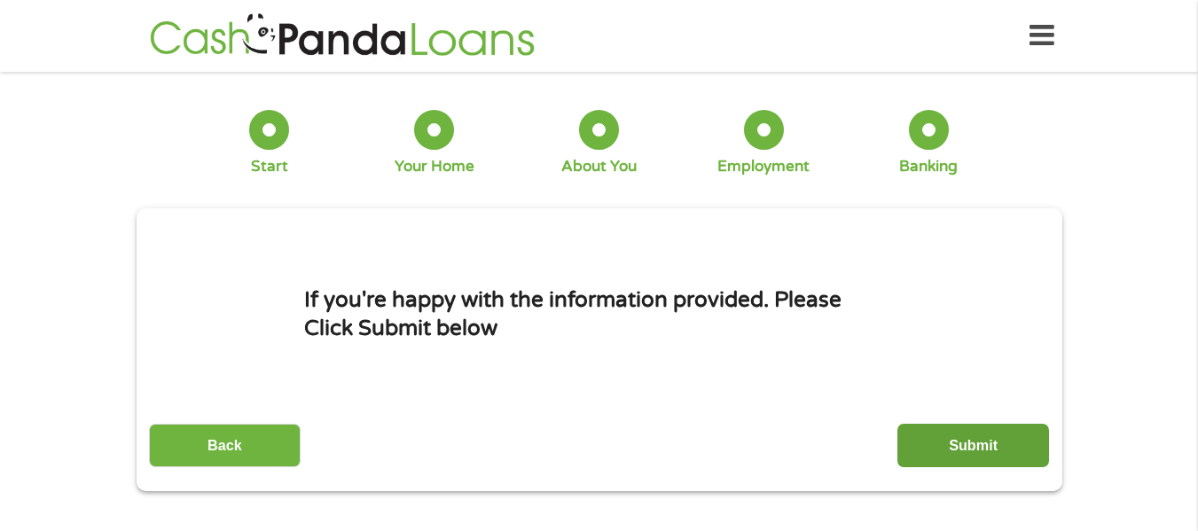
click at [946, 451] on input "Submit" at bounding box center [974, 445] width 152 height 43
